Goal: Information Seeking & Learning: Learn about a topic

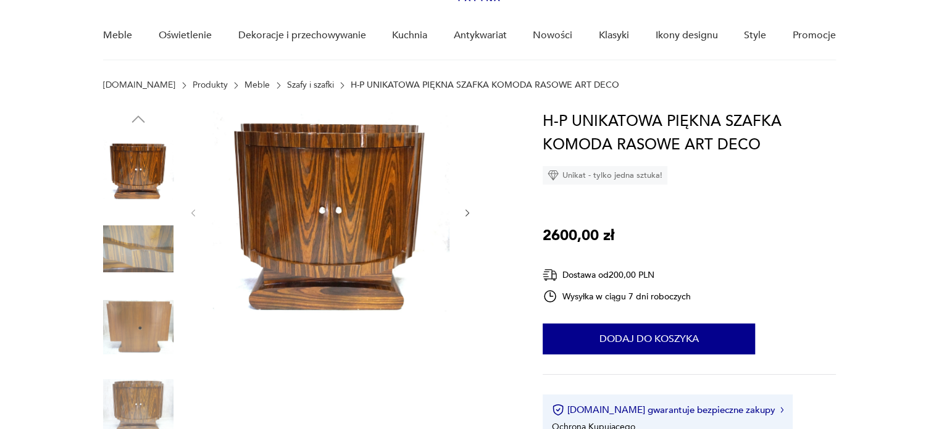
scroll to position [94, 0]
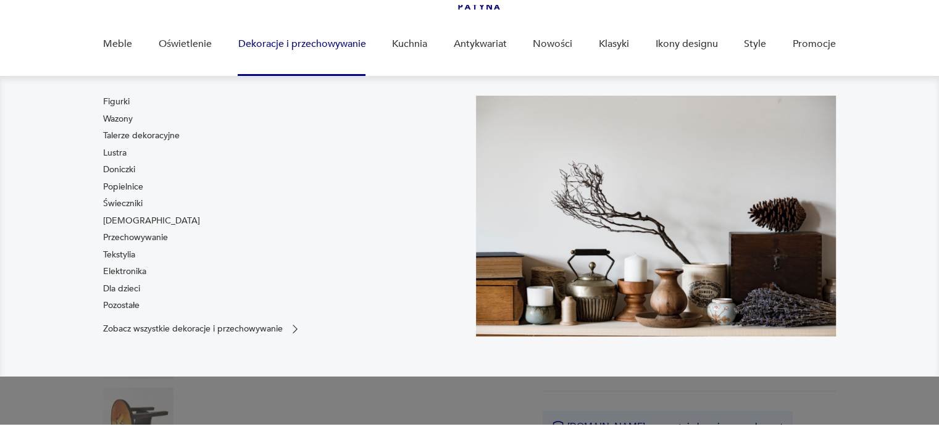
scroll to position [91, 0]
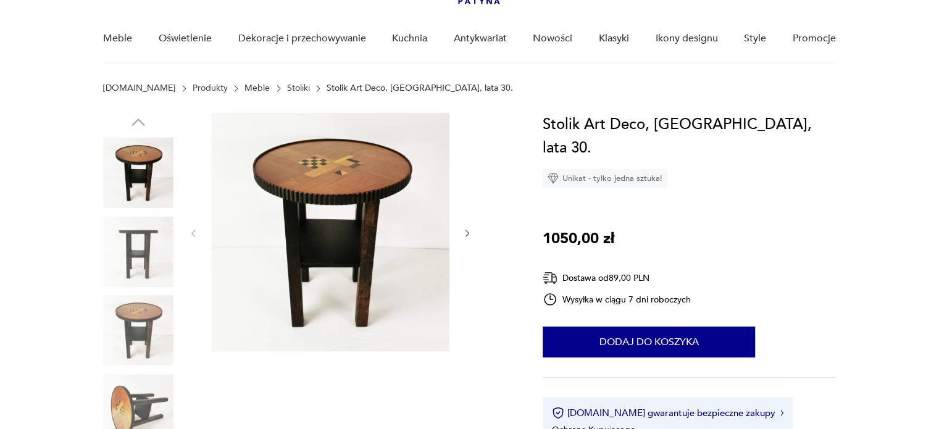
click at [135, 334] on img at bounding box center [138, 330] width 70 height 70
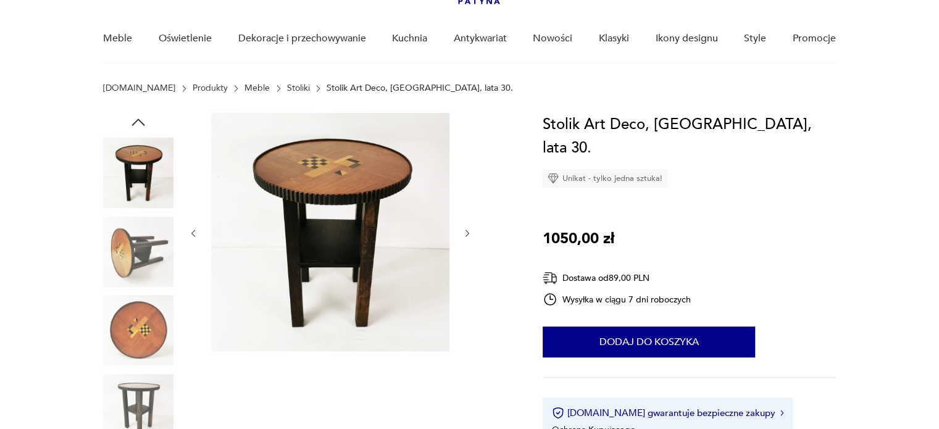
click at [130, 355] on img at bounding box center [138, 330] width 70 height 70
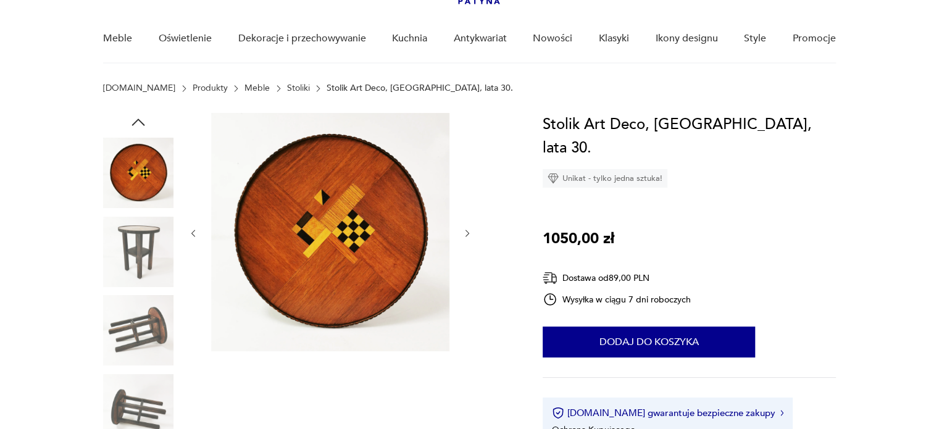
click at [130, 383] on img at bounding box center [138, 409] width 70 height 70
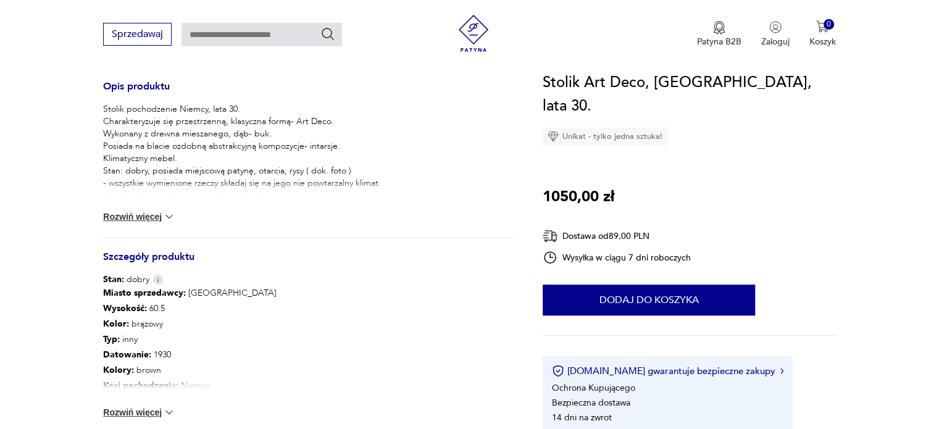
scroll to position [518, 0]
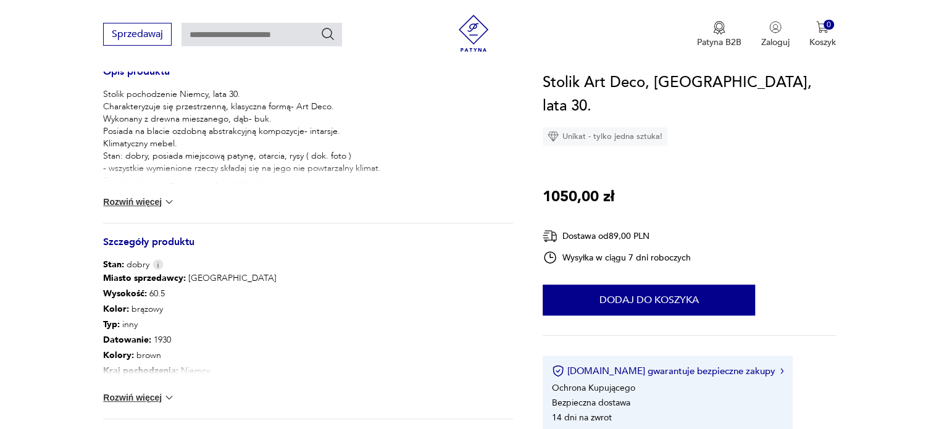
click at [129, 392] on button "Rozwiń więcej" at bounding box center [139, 397] width 72 height 12
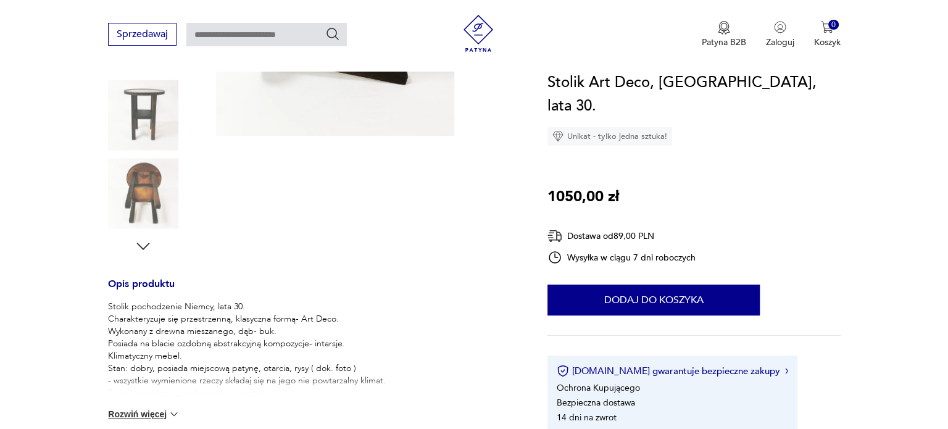
scroll to position [39, 0]
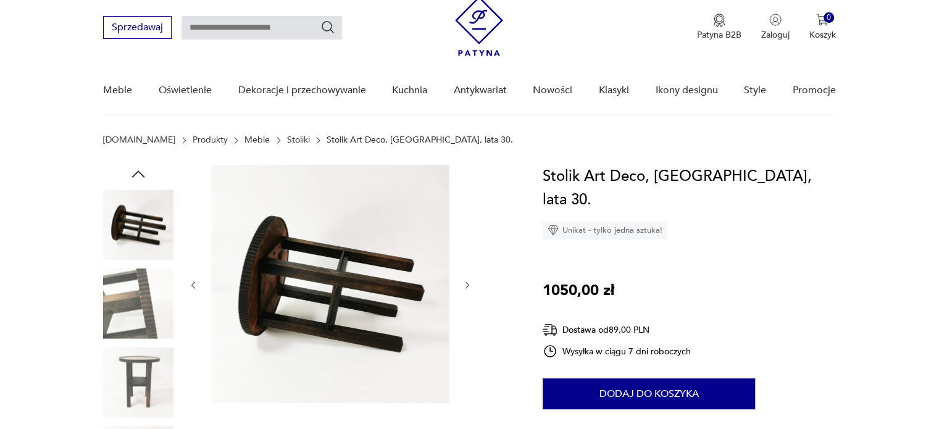
click at [342, 296] on img at bounding box center [330, 284] width 238 height 238
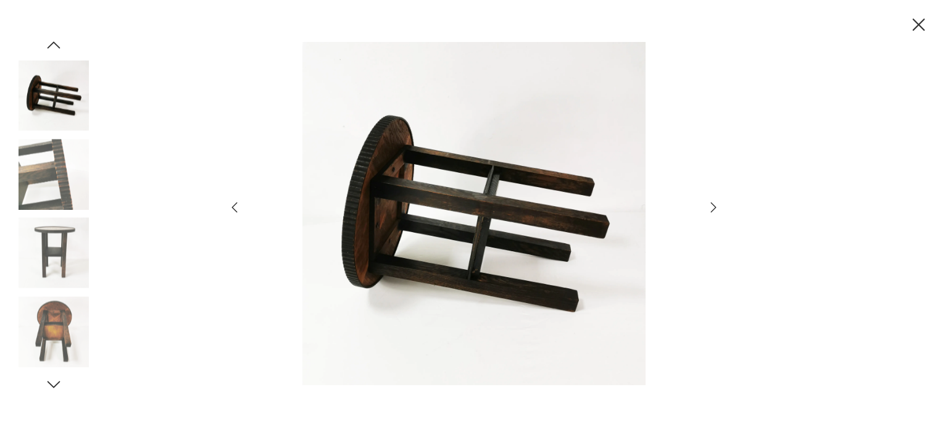
click at [48, 336] on img at bounding box center [54, 331] width 70 height 70
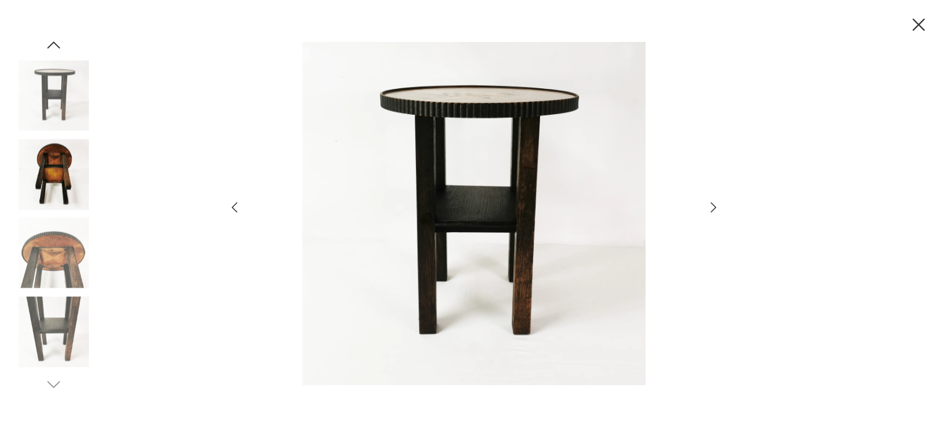
click at [56, 269] on img at bounding box center [54, 253] width 70 height 70
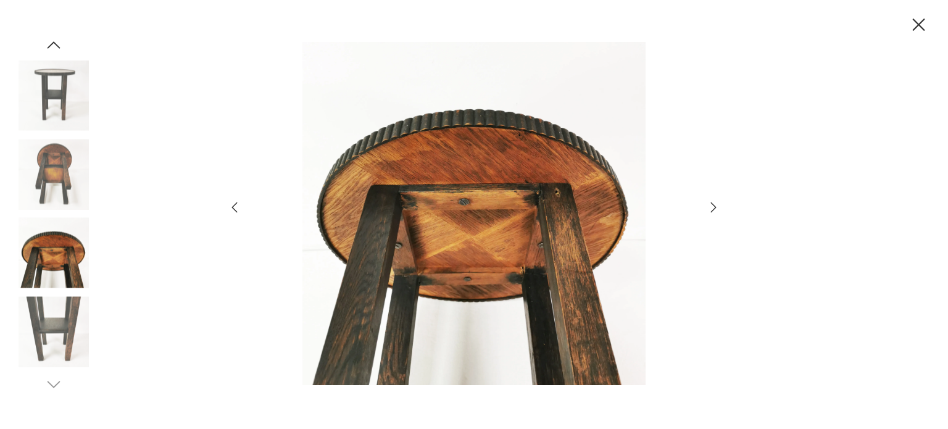
click at [57, 157] on img at bounding box center [54, 174] width 70 height 70
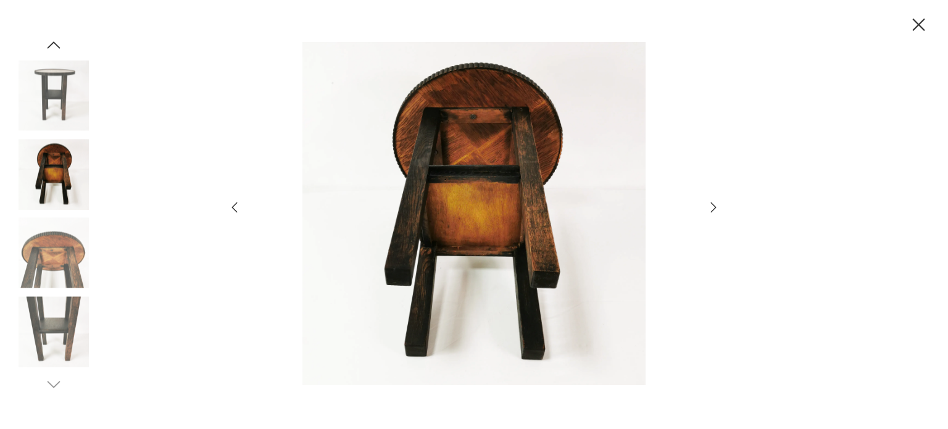
click at [48, 83] on img at bounding box center [54, 95] width 70 height 70
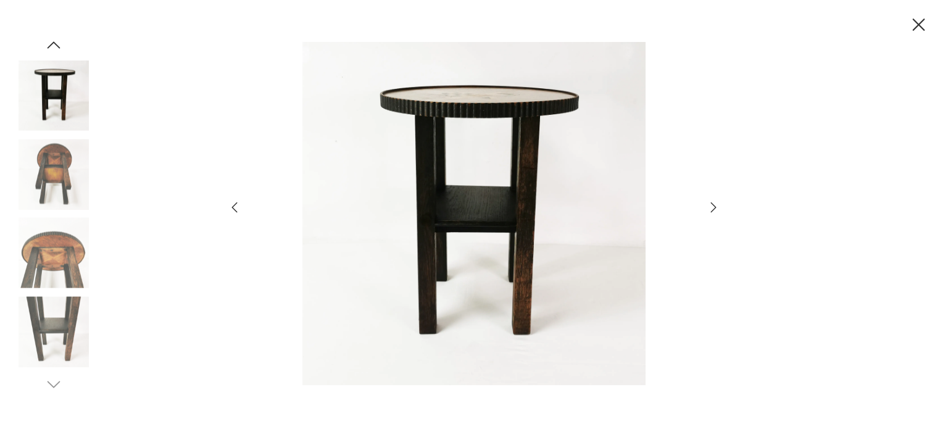
click at [53, 46] on icon "button" at bounding box center [53, 45] width 19 height 19
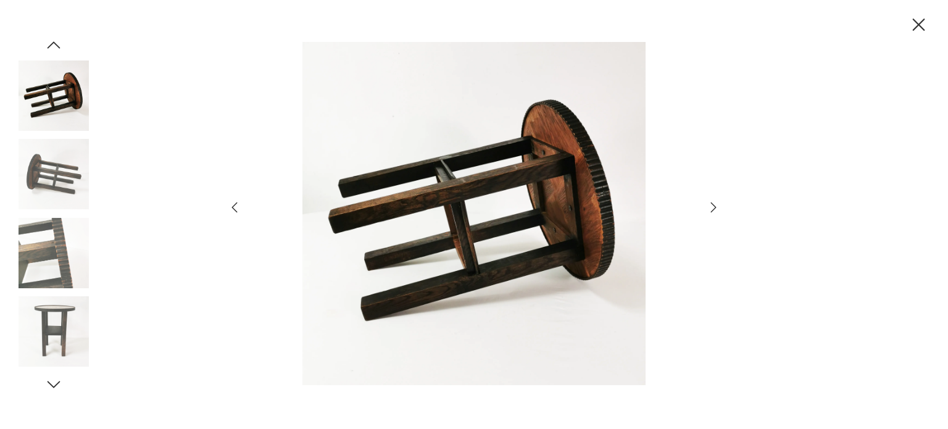
click at [53, 51] on icon "button" at bounding box center [53, 45] width 19 height 19
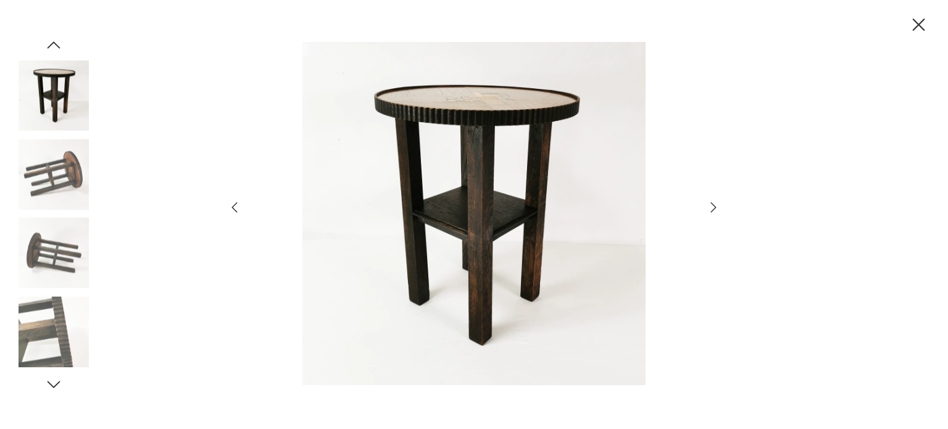
click at [54, 104] on img at bounding box center [54, 95] width 70 height 70
click at [52, 46] on icon "button" at bounding box center [53, 45] width 19 height 19
